Goal: Information Seeking & Learning: Learn about a topic

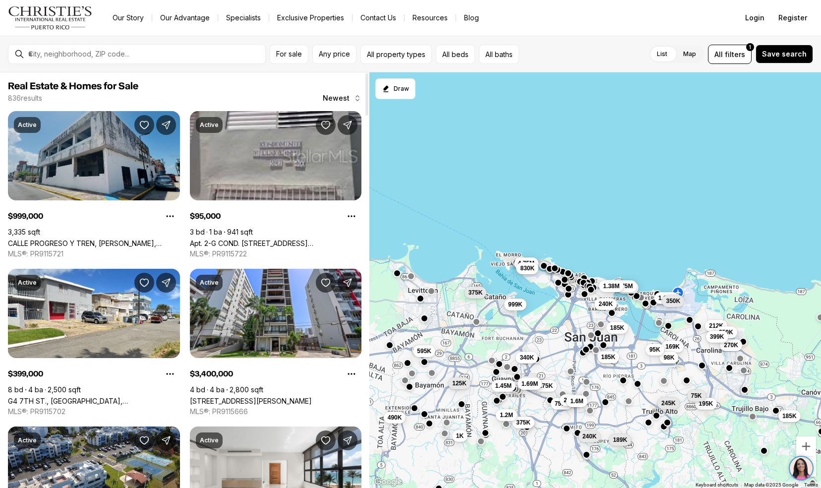
click at [34, 239] on link "CALLE PROGRESO Y TREN, [PERSON_NAME], 00962" at bounding box center [94, 243] width 172 height 8
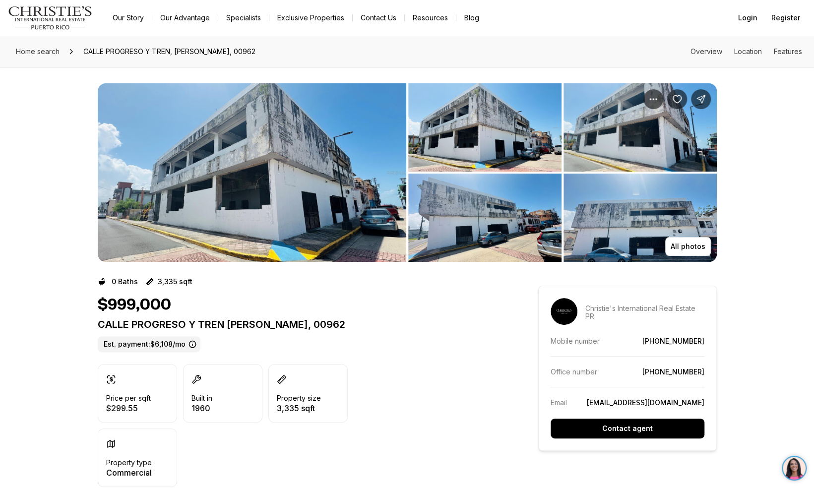
click at [272, 186] on img "View image gallery" at bounding box center [252, 172] width 308 height 179
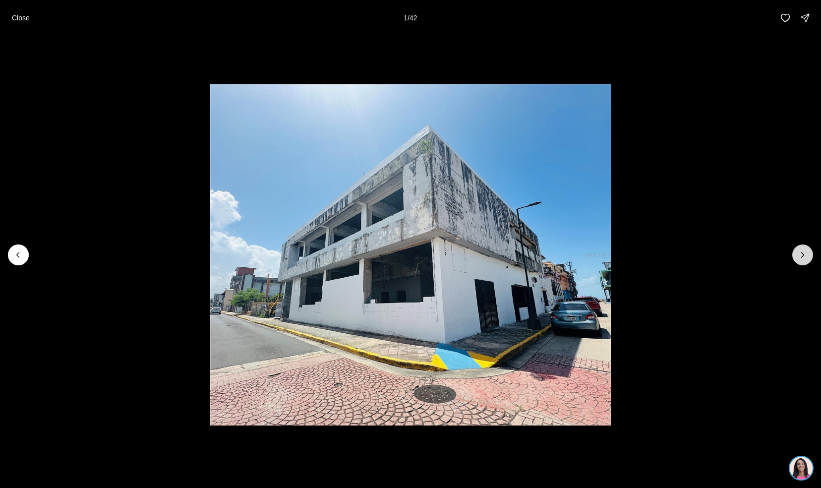
click at [794, 256] on button "Next slide" at bounding box center [802, 254] width 21 height 21
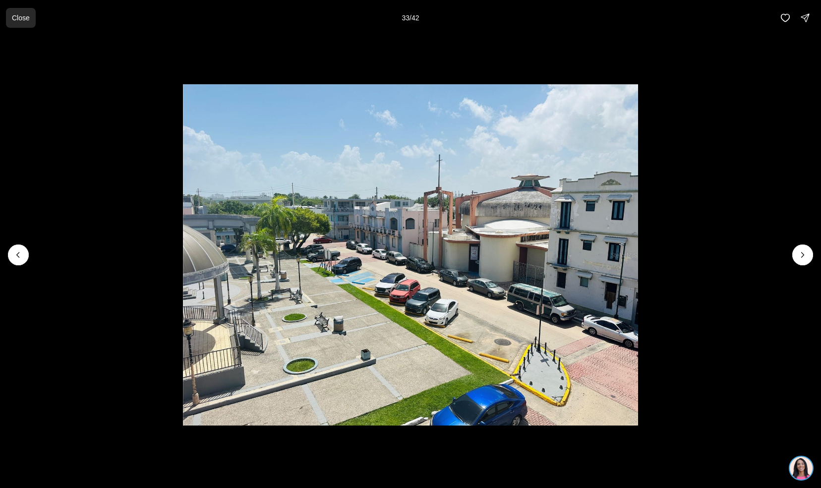
click at [13, 19] on p "Close" at bounding box center [21, 18] width 18 height 8
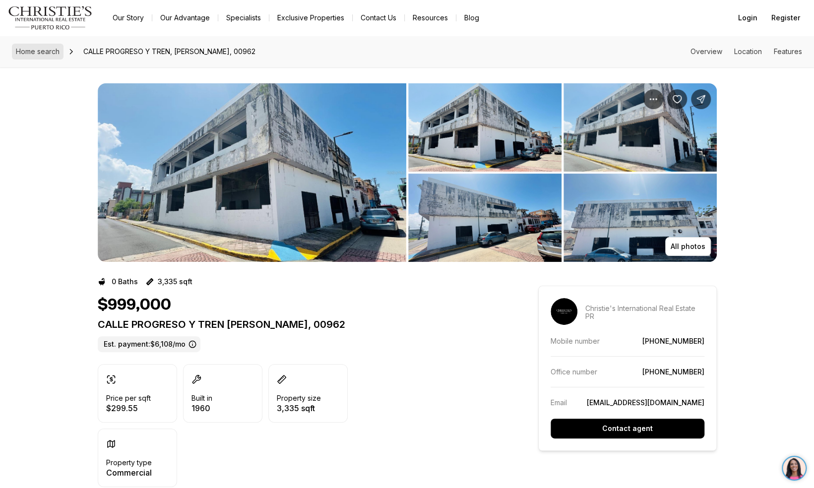
click at [39, 52] on span "Home search" at bounding box center [38, 51] width 44 height 8
